Goal: Task Accomplishment & Management: Use online tool/utility

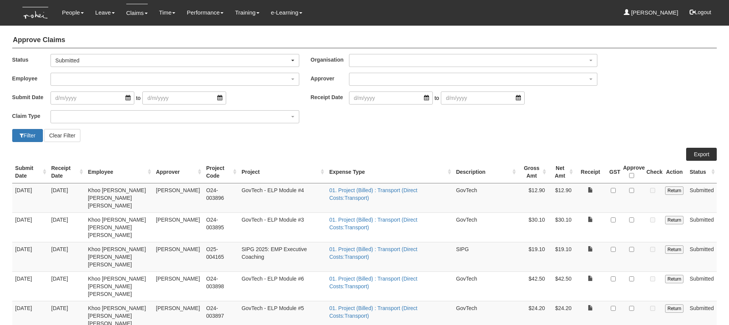
select select "50"
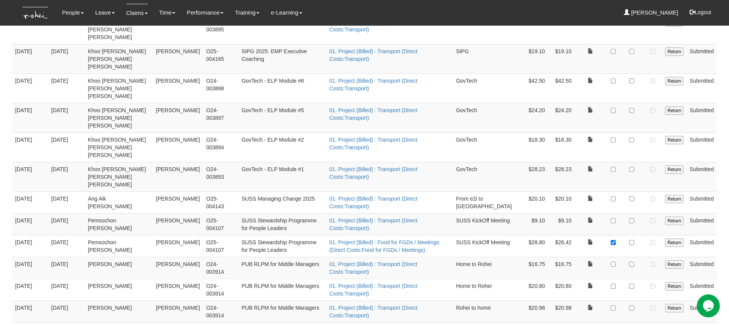
scroll to position [196, 0]
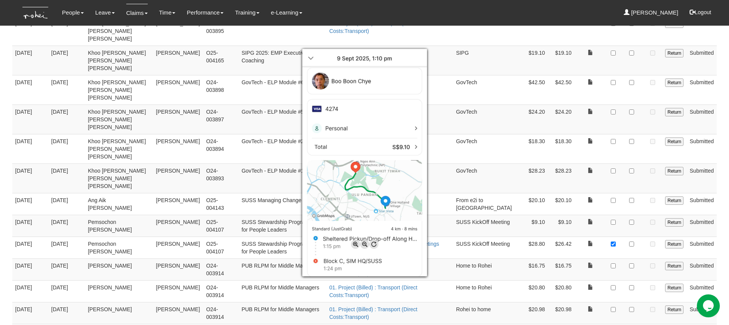
click at [632, 171] on div at bounding box center [364, 162] width 729 height 325
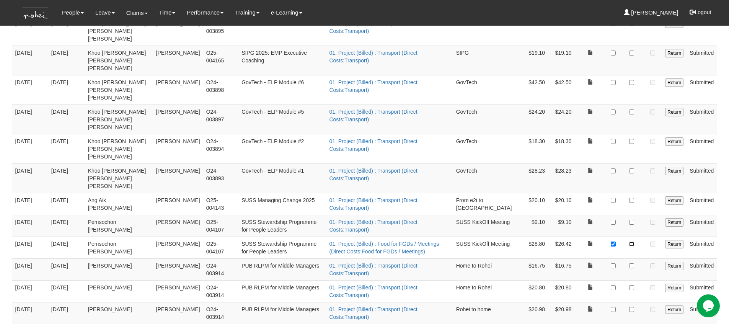
click at [634, 242] on input "checkbox" at bounding box center [631, 244] width 5 height 5
checkbox input "true"
click at [633, 215] on td at bounding box center [631, 226] width 23 height 22
click at [632, 220] on input "checkbox" at bounding box center [631, 222] width 5 height 5
checkbox input "true"
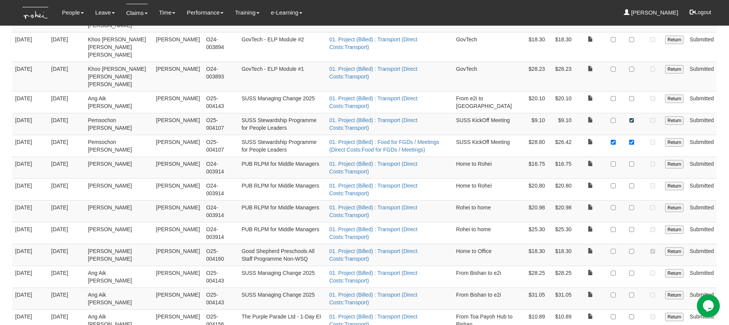
scroll to position [358, 0]
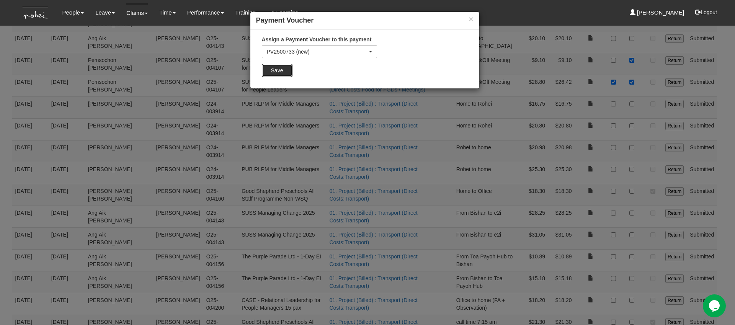
click at [286, 70] on input "Save" at bounding box center [277, 70] width 31 height 13
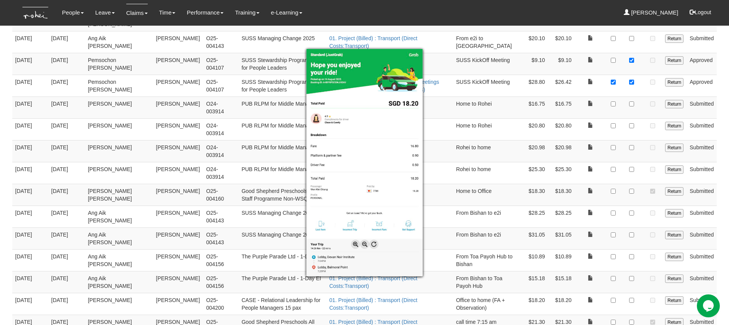
click at [639, 248] on div at bounding box center [364, 162] width 729 height 325
click at [631, 248] on div at bounding box center [364, 162] width 729 height 325
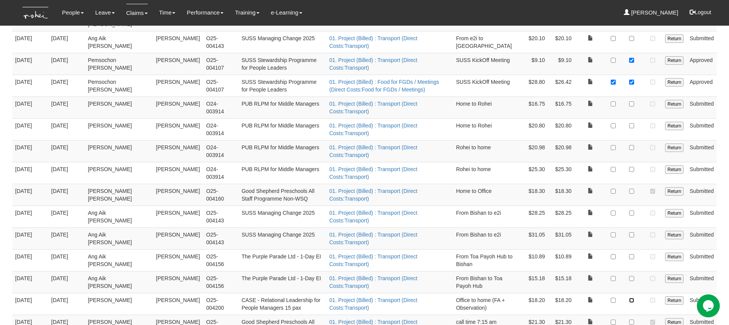
click at [631, 298] on input "checkbox" at bounding box center [631, 300] width 5 height 5
checkbox input "true"
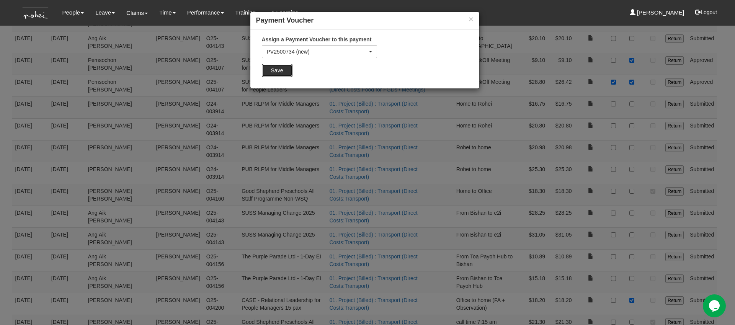
click at [289, 70] on input "Save" at bounding box center [277, 70] width 31 height 13
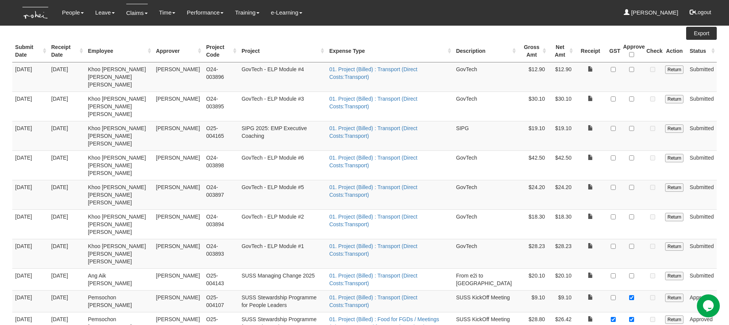
scroll to position [94, 0]
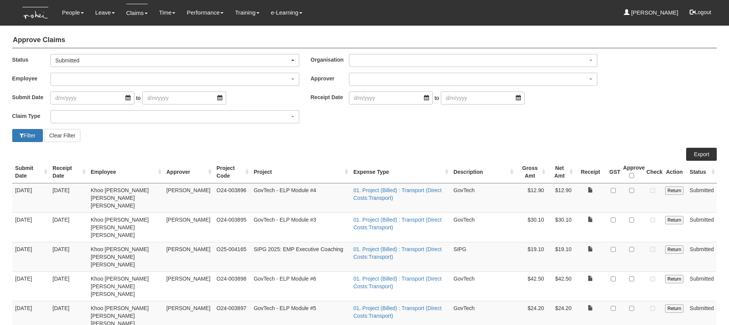
select select "50"
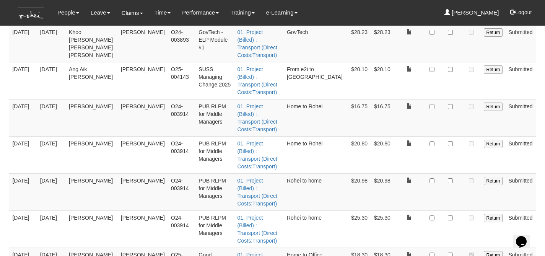
scroll to position [372, 0]
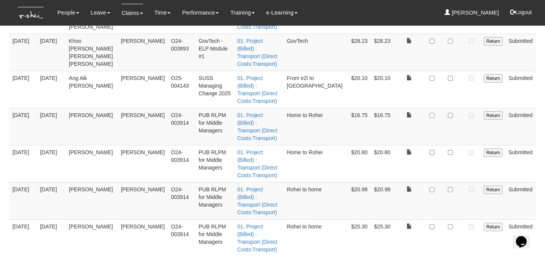
click at [234, 108] on td "PUB RLPM for Middle Managers" at bounding box center [215, 126] width 39 height 37
